Goal: Information Seeking & Learning: Learn about a topic

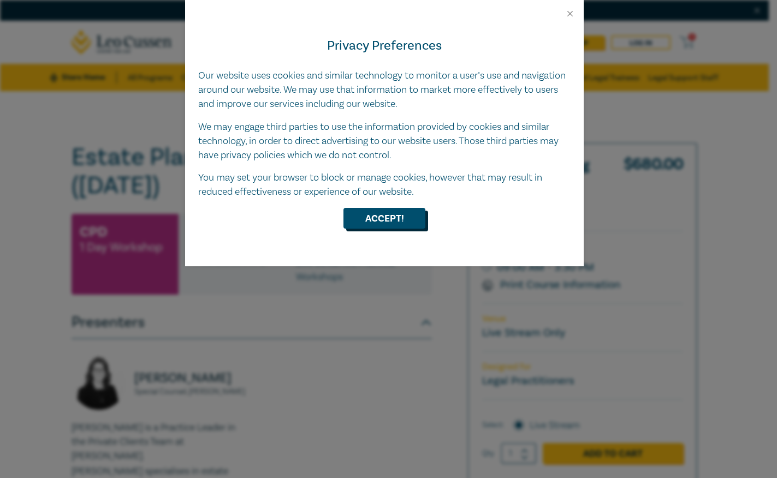
click at [381, 223] on button "Accept!" at bounding box center [384, 218] width 82 height 21
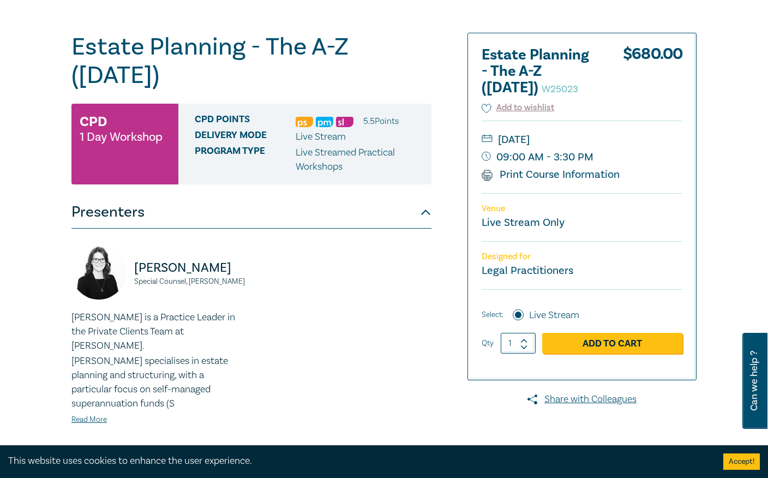
scroll to position [55, 0]
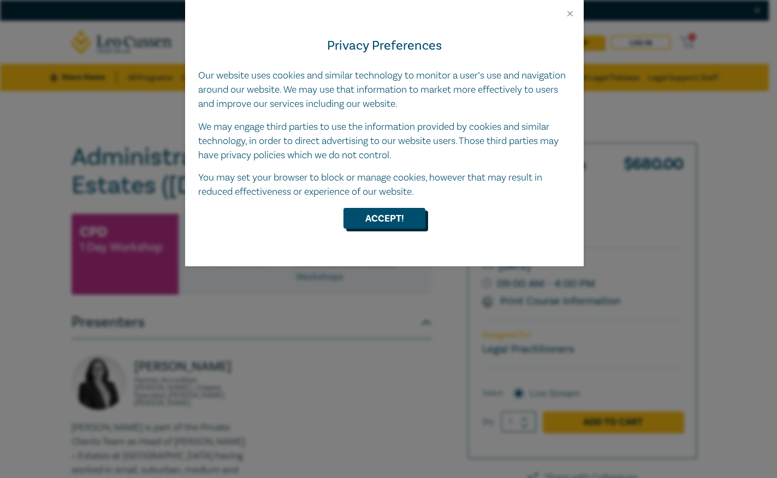
click at [390, 221] on button "Accept!" at bounding box center [384, 218] width 82 height 21
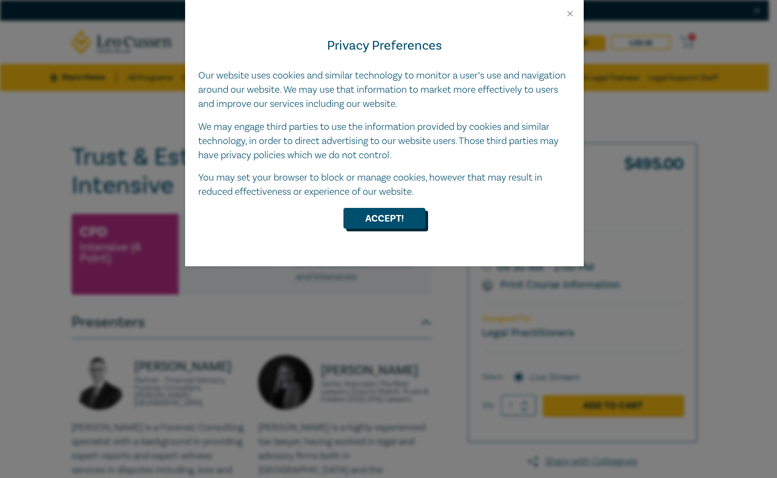
click at [357, 214] on button "Accept!" at bounding box center [384, 218] width 82 height 21
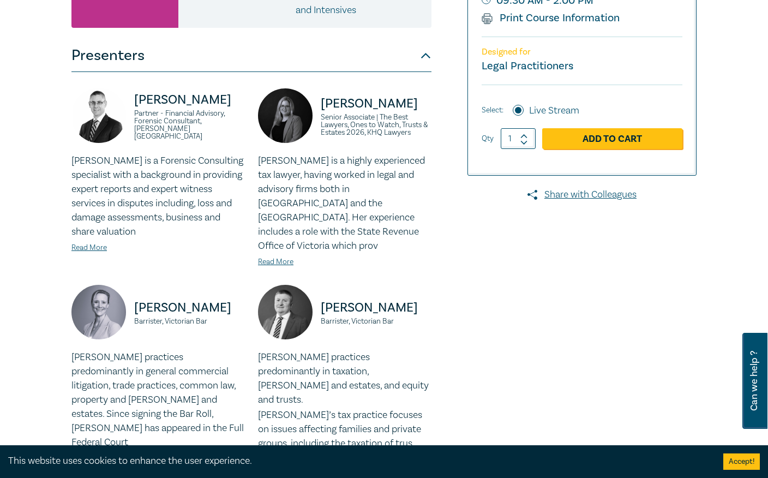
scroll to position [273, 0]
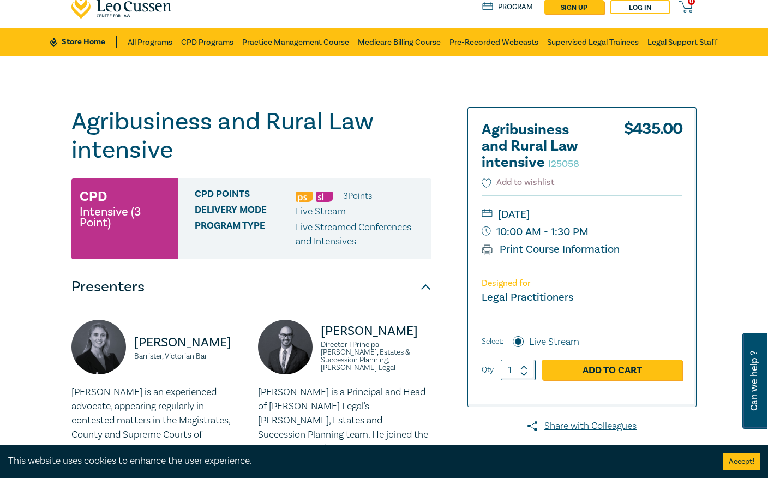
scroll to position [55, 0]
